Goal: Transaction & Acquisition: Purchase product/service

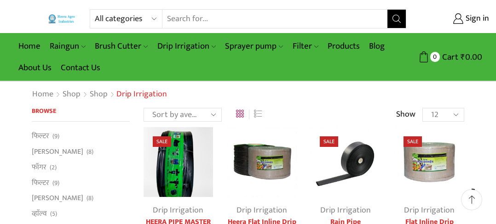
scroll to position [92, 0]
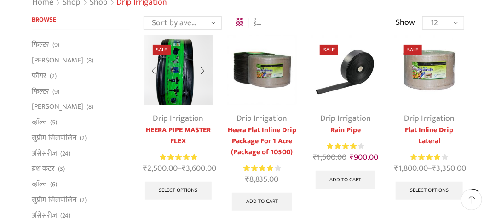
click at [182, 115] on link "Drip Irrigation" at bounding box center [178, 119] width 51 height 14
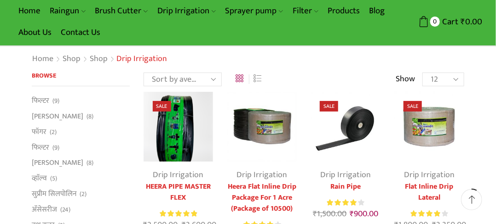
scroll to position [92, 0]
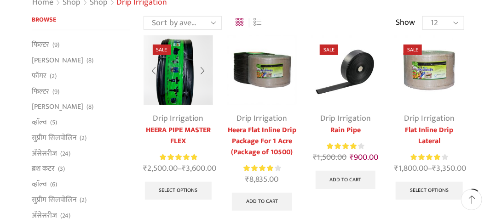
click at [173, 118] on link "Drip Irrigation" at bounding box center [178, 119] width 51 height 14
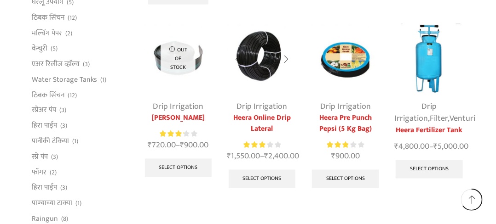
scroll to position [506, 0]
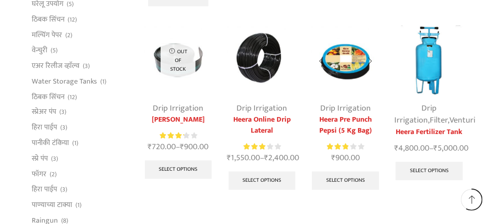
click at [354, 109] on link "Drip Irrigation" at bounding box center [345, 109] width 51 height 14
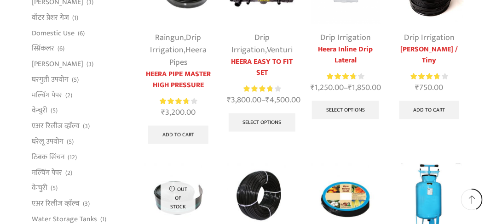
scroll to position [414, 0]
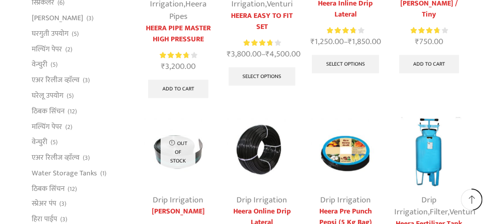
click at [347, 11] on link "Heera Inline Drip Lateral" at bounding box center [345, 9] width 70 height 22
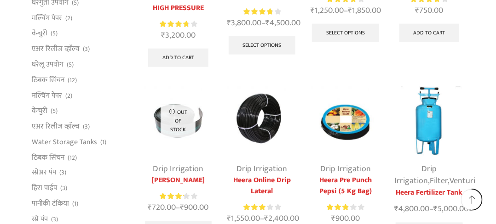
scroll to position [460, 0]
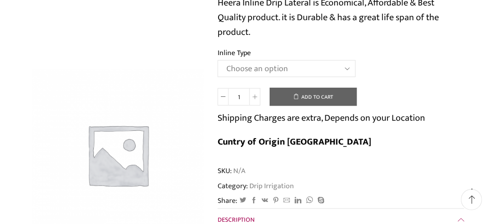
scroll to position [109, 0]
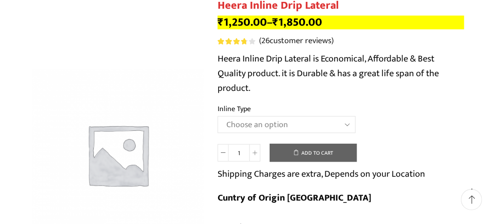
click at [350, 126] on select "Choose an option Heera Inline 12 MM (30CM) Heera Inline 12 MM (38CM) Heera Inli…" at bounding box center [287, 124] width 138 height 17
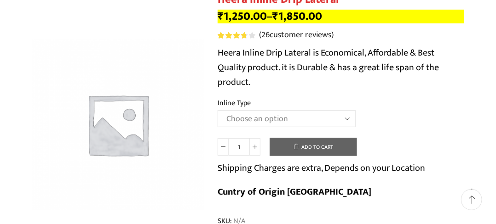
scroll to position [138, 0]
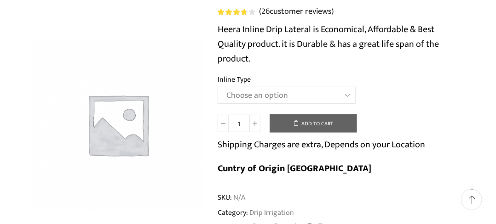
click at [344, 98] on select "Choose an option Heera Inline 12 MM (30CM) Heera Inline 12 MM (38CM) Heera Inli…" at bounding box center [287, 95] width 138 height 17
click at [218, 87] on select "Choose an option Heera Inline 12 MM (30CM) Heera Inline 12 MM (38CM) Heera Inli…" at bounding box center [287, 95] width 138 height 17
select select "Kohinoor Inline 16 MM (30CM)"
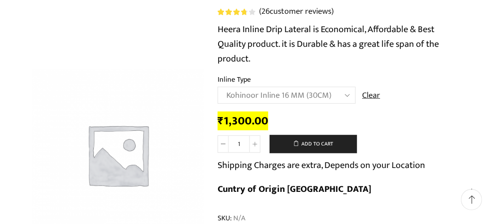
scroll to position [0, 0]
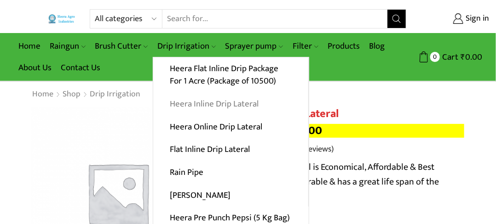
click at [217, 103] on link "Heera Inline Drip Lateral" at bounding box center [230, 104] width 155 height 23
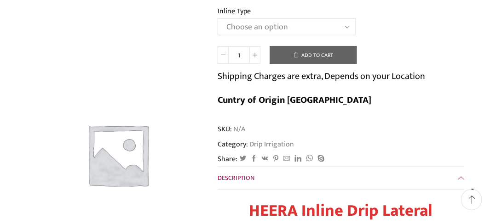
scroll to position [92, 0]
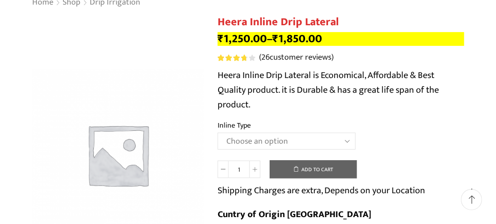
click at [344, 140] on select "Choose an option Heera Inline 12 MM (30CM) Heera Inline 12 MM (38CM) Heera Inli…" at bounding box center [287, 141] width 138 height 17
click at [218, 133] on select "Choose an option Heera Inline 12 MM (30CM) Heera Inline 12 MM (38CM) Heera Inli…" at bounding box center [287, 141] width 138 height 17
select select "Kohinoor Inline 16 MM (30CM)"
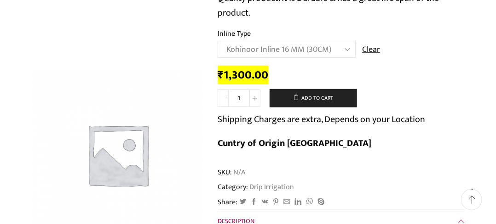
scroll to position [0, 0]
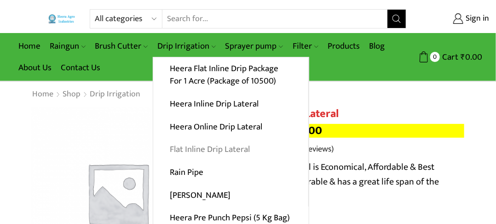
click at [204, 149] on link "Flat Inline Drip Lateral" at bounding box center [230, 149] width 155 height 23
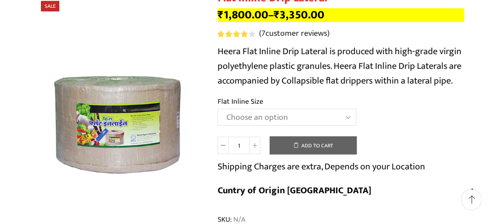
scroll to position [138, 0]
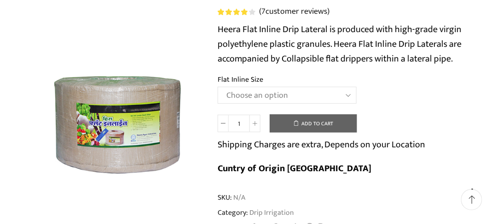
click at [350, 96] on select "Choose an option 12 MM 0.25 Thickness (30 CM) 12 MM 0.25 Thickness (40 CM) 12 M…" at bounding box center [287, 95] width 139 height 17
click at [218, 87] on select "Choose an option 12 MM 0.25 Thickness (30 CM) 12 MM 0.25 Thickness (40 CM) 12 M…" at bounding box center [287, 95] width 139 height 17
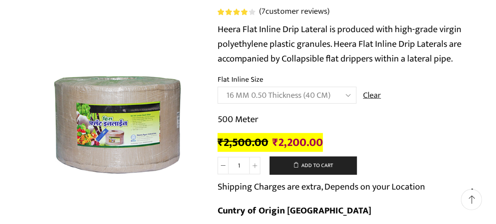
click at [345, 94] on select "Choose an option 12 MM 0.25 Thickness (30 CM) 12 MM 0.25 Thickness (40 CM) 12 M…" at bounding box center [287, 95] width 139 height 17
click at [218, 87] on select "Choose an option 12 MM 0.25 Thickness (30 CM) 12 MM 0.25 Thickness (40 CM) 12 M…" at bounding box center [287, 95] width 139 height 17
click at [346, 94] on select "Choose an option 12 MM 0.25 Thickness (30 CM) 12 MM 0.25 Thickness (40 CM) 12 M…" at bounding box center [287, 95] width 139 height 17
select select "16 MM 0.20 Thickness (40 CM)"
click at [218, 87] on select "Choose an option 12 MM 0.25 Thickness (30 CM) 12 MM 0.25 Thickness (40 CM) 12 M…" at bounding box center [287, 95] width 139 height 17
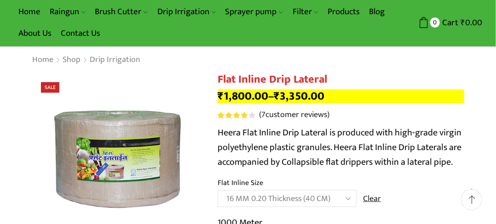
scroll to position [0, 0]
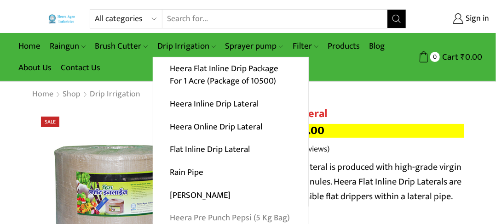
click at [212, 217] on link "Heera Pre Punch Pepsi (5 Kg Bag)" at bounding box center [230, 218] width 155 height 23
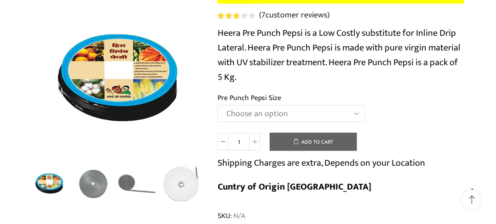
scroll to position [138, 0]
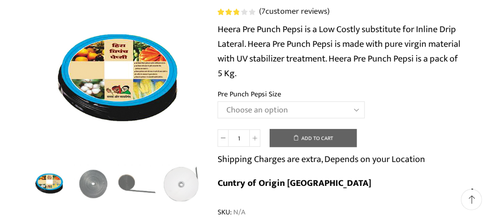
click at [357, 112] on select "Choose an option Heera Pre Punch Pepsi (1 Foot) Heera Pre Punch Pepsi (1.25 Fee…" at bounding box center [291, 110] width 147 height 17
click at [218, 102] on select "Choose an option Heera Pre Punch Pepsi (1 Foot) Heera Pre Punch Pepsi (1.25 Fee…" at bounding box center [291, 110] width 147 height 17
select select "Heera Pre Punch Pepsi (1 Foot)"
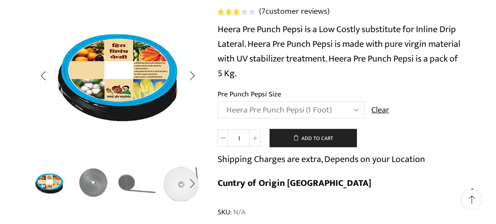
click at [98, 187] on img "2 / 5" at bounding box center [94, 183] width 40 height 40
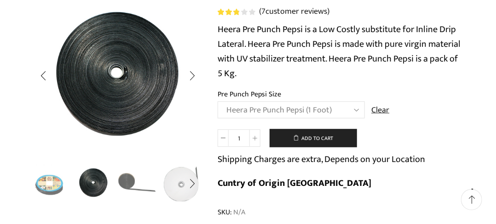
click at [129, 183] on img "3 / 5" at bounding box center [138, 183] width 40 height 40
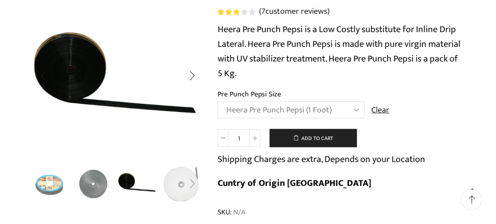
click at [186, 186] on div "Next slide" at bounding box center [192, 183] width 23 height 23
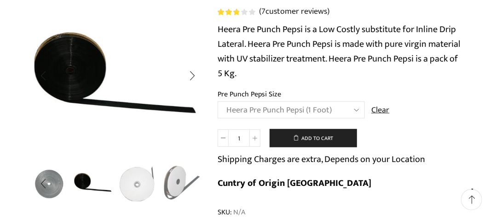
click at [181, 186] on img "5 / 5" at bounding box center [182, 183] width 40 height 40
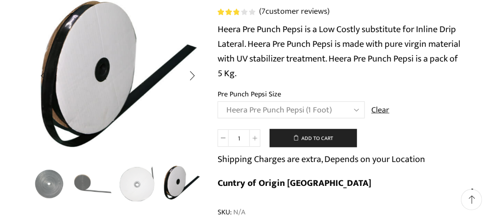
click at [47, 181] on div "Previous slide" at bounding box center [43, 183] width 23 height 23
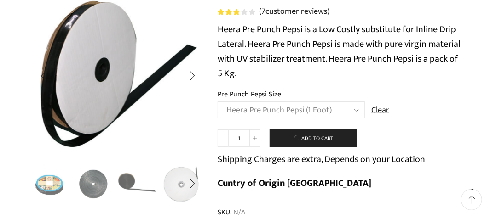
click at [131, 180] on img "3 / 5" at bounding box center [138, 183] width 40 height 40
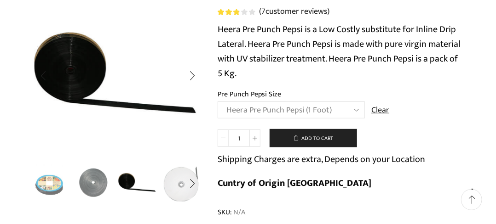
click at [84, 182] on img "2 / 5" at bounding box center [94, 183] width 40 height 40
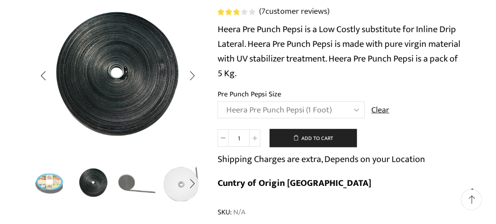
click at [37, 177] on img "1 / 5" at bounding box center [49, 183] width 40 height 40
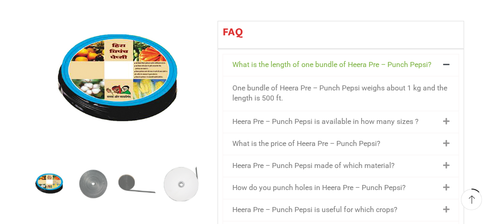
scroll to position [690, 0]
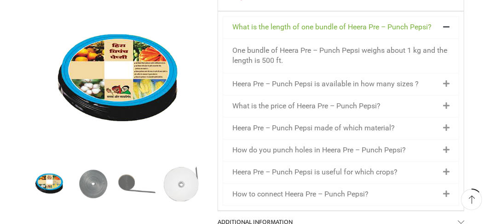
click at [447, 83] on icon at bounding box center [446, 83] width 6 height 7
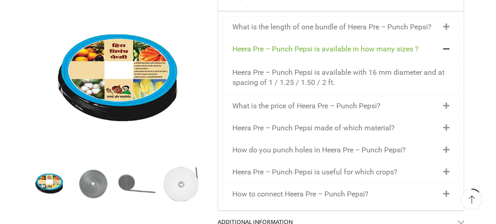
click at [447, 105] on icon at bounding box center [446, 106] width 6 height 7
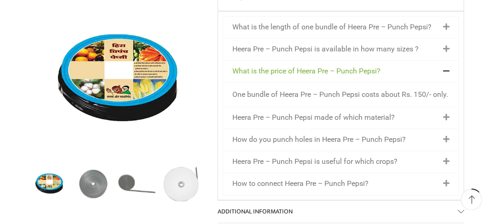
click at [447, 116] on icon at bounding box center [446, 117] width 6 height 7
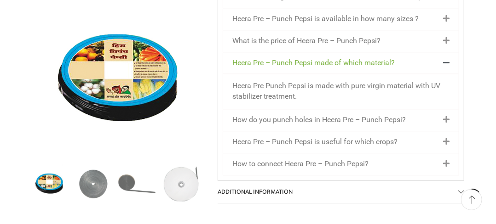
scroll to position [736, 0]
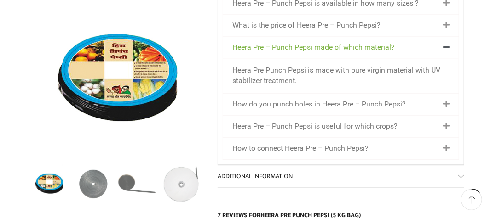
click at [448, 127] on icon at bounding box center [446, 126] width 6 height 7
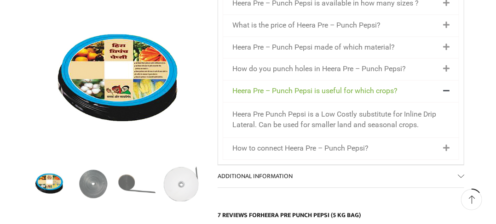
click at [447, 146] on icon at bounding box center [446, 148] width 6 height 7
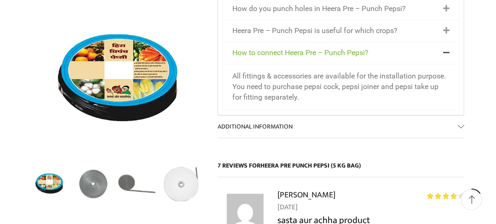
scroll to position [828, 0]
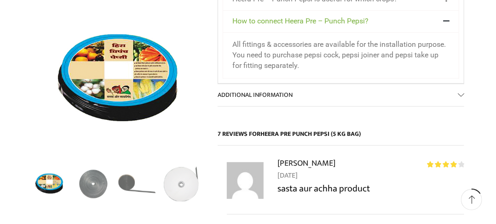
click at [463, 94] on link "Additional information" at bounding box center [341, 95] width 247 height 22
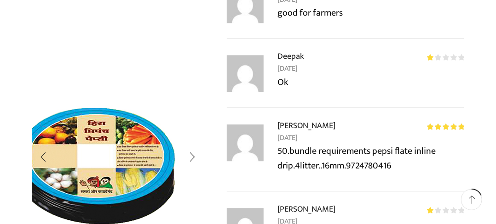
scroll to position [782, 0]
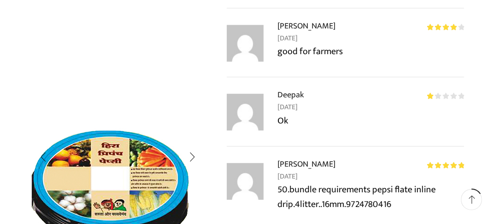
click at [144, 188] on img "1 / 5" at bounding box center [109, 184] width 230 height 230
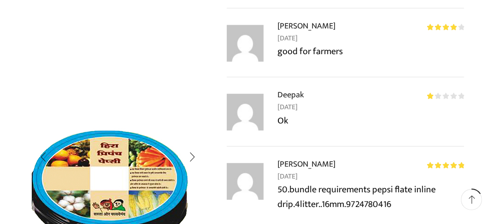
click at [147, 184] on img "1 / 5" at bounding box center [108, 184] width 230 height 230
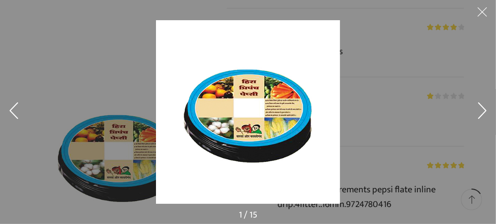
click at [480, 107] on button at bounding box center [482, 112] width 28 height 46
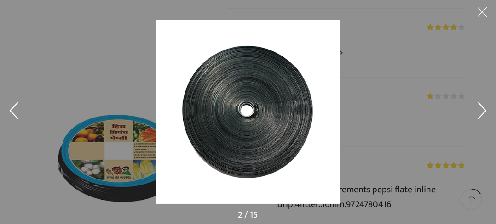
click at [481, 107] on button at bounding box center [482, 112] width 28 height 46
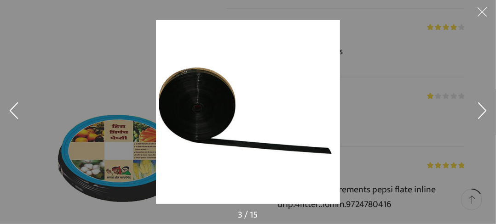
click at [480, 108] on button at bounding box center [482, 112] width 28 height 46
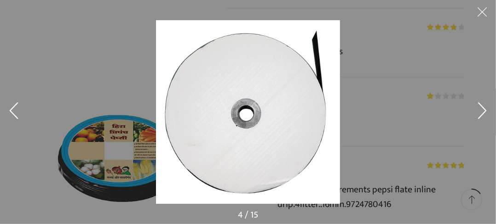
click at [480, 108] on button at bounding box center [482, 112] width 28 height 46
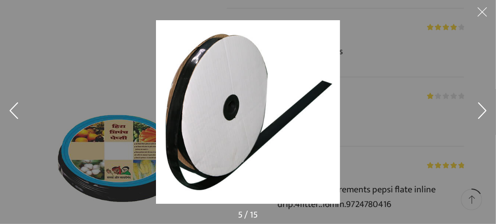
click at [475, 109] on button at bounding box center [482, 112] width 28 height 46
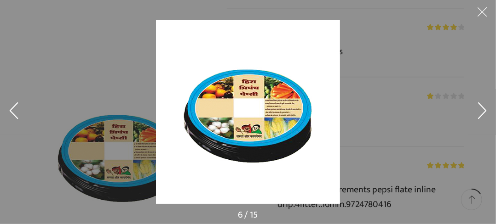
click at [473, 109] on button at bounding box center [482, 112] width 28 height 46
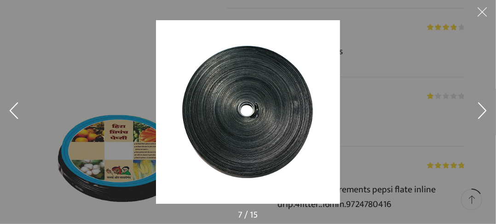
click at [468, 109] on div at bounding box center [404, 132] width 496 height 224
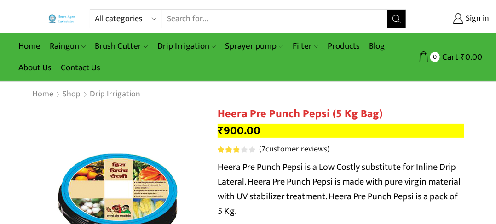
click at [155, 16] on select "All categories Accessories Air Release Valve Brush Cutter Domestic Use Drip Irr…" at bounding box center [129, 19] width 68 height 18
click at [95, 10] on select "All categories Accessories Air Release Valve Brush Cutter Domestic Use Drip Irr…" at bounding box center [129, 19] width 68 height 18
click at [142, 18] on select "All categories Accessories Air Release Valve Brush Cutter Domestic Use Drip Irr…" at bounding box center [123, 19] width 57 height 18
select select "mulching-paper"
click at [95, 10] on select "All categories Accessories Air Release Valve Brush Cutter Domestic Use Drip Irr…" at bounding box center [123, 19] width 57 height 18
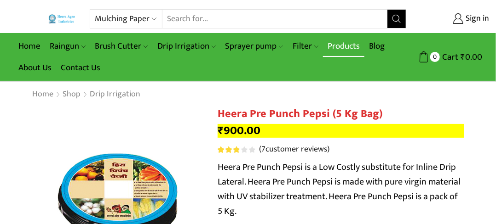
click at [342, 47] on link "Products" at bounding box center [343, 46] width 41 height 22
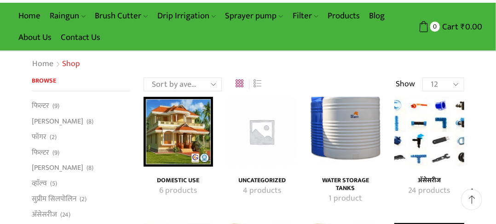
scroll to position [46, 0]
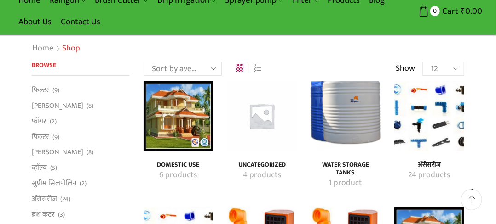
click at [436, 131] on img "Visit product category अ‍ॅसेसरीज" at bounding box center [429, 116] width 70 height 70
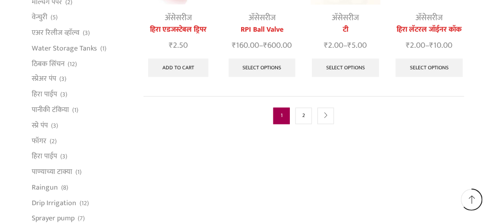
scroll to position [552, 0]
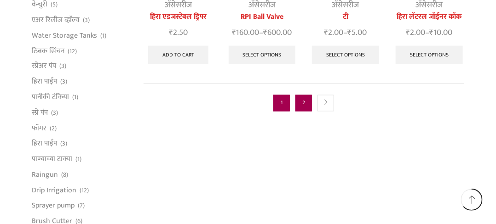
click at [305, 102] on link "2" at bounding box center [303, 103] width 17 height 17
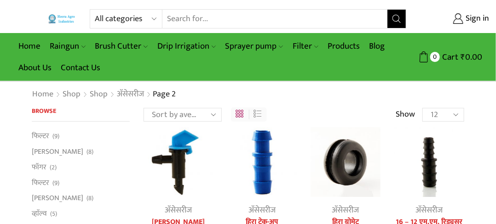
click at [237, 117] on link "Grid" at bounding box center [240, 117] width 8 height 0
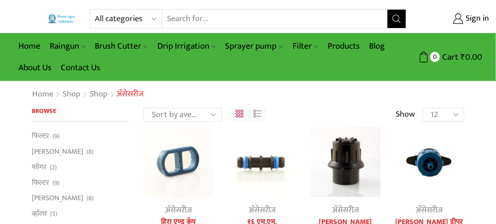
click at [258, 117] on link "List" at bounding box center [258, 117] width 8 height 0
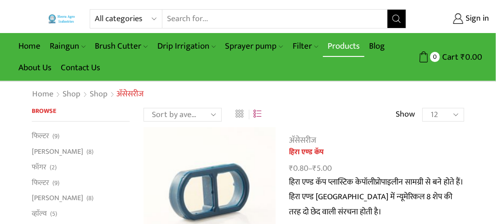
click at [339, 46] on link "Products" at bounding box center [343, 46] width 41 height 22
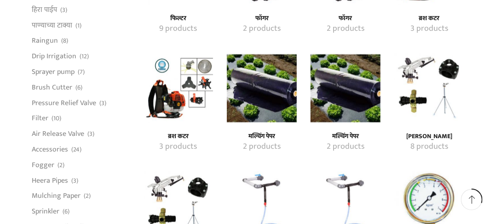
scroll to position [690, 0]
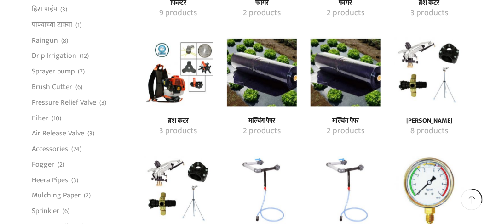
click at [269, 80] on img "Visit product category मल्चिंग पेपर" at bounding box center [262, 72] width 70 height 70
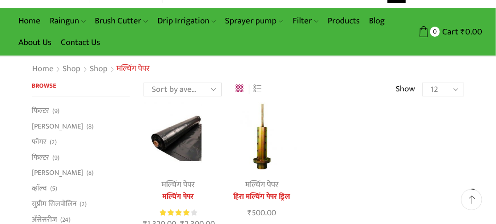
scroll to position [92, 0]
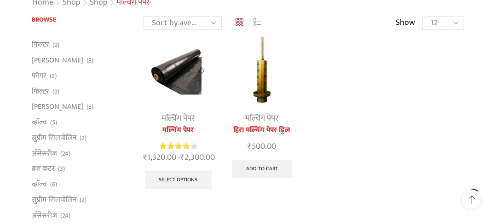
click at [178, 83] on img at bounding box center [178, 70] width 70 height 70
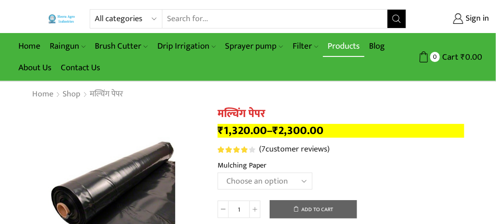
click at [345, 45] on link "Products" at bounding box center [343, 46] width 41 height 22
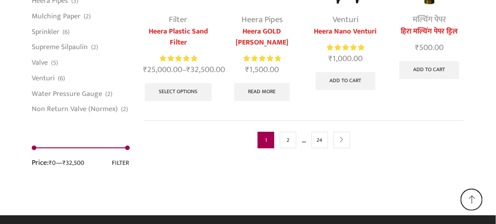
scroll to position [2291, 0]
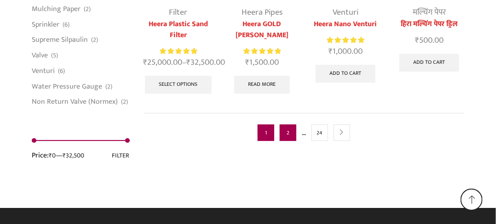
click at [286, 136] on link "2" at bounding box center [288, 133] width 17 height 17
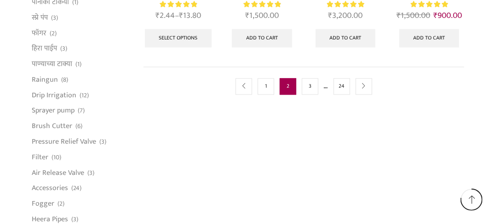
scroll to position [690, 0]
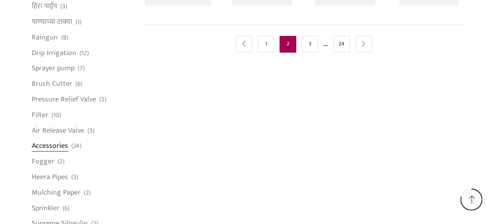
click at [55, 147] on link "Accessories" at bounding box center [50, 146] width 36 height 16
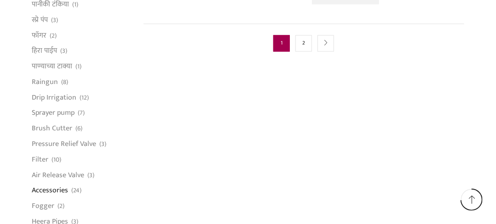
scroll to position [643, 0]
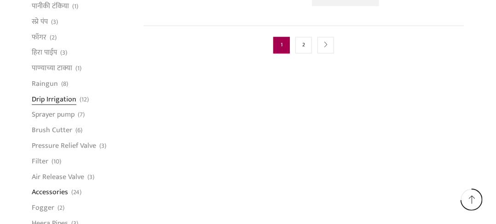
click at [72, 99] on link "Drip Irrigation" at bounding box center [54, 100] width 45 height 16
